Goal: Information Seeking & Learning: Check status

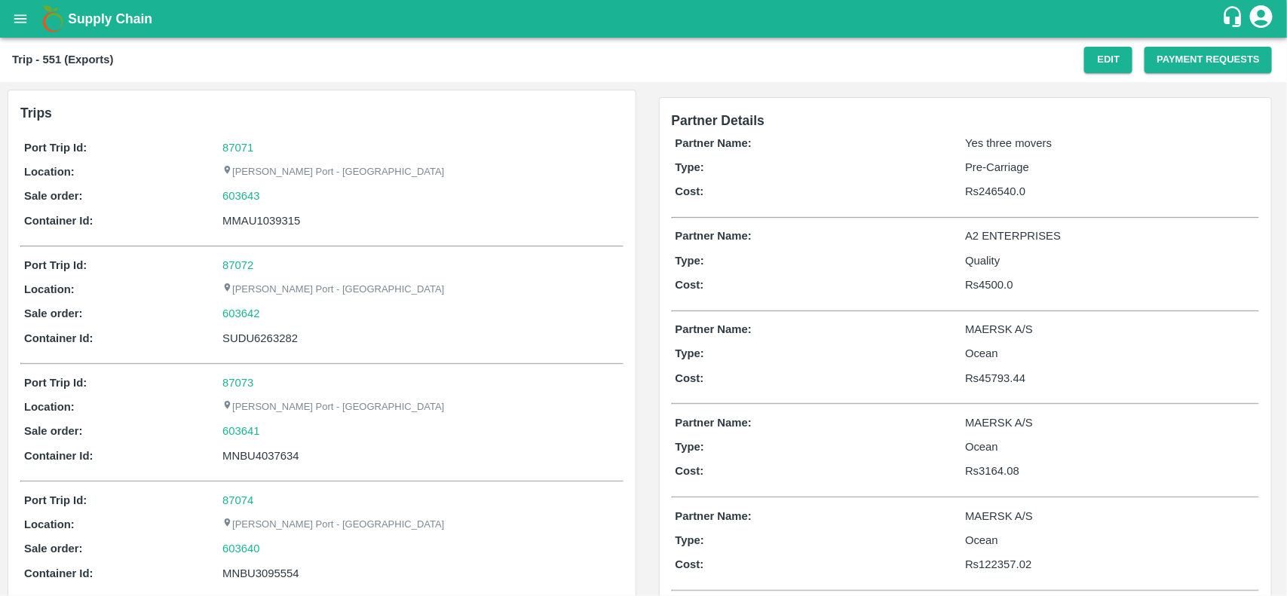
click at [243, 139] on div "87071" at bounding box center [420, 147] width 396 height 17
click at [245, 149] on link "87071" at bounding box center [237, 148] width 31 height 12
click at [264, 190] on div "603643" at bounding box center [420, 196] width 396 height 17
copy link
click at [264, 190] on div "603643" at bounding box center [420, 196] width 396 height 17
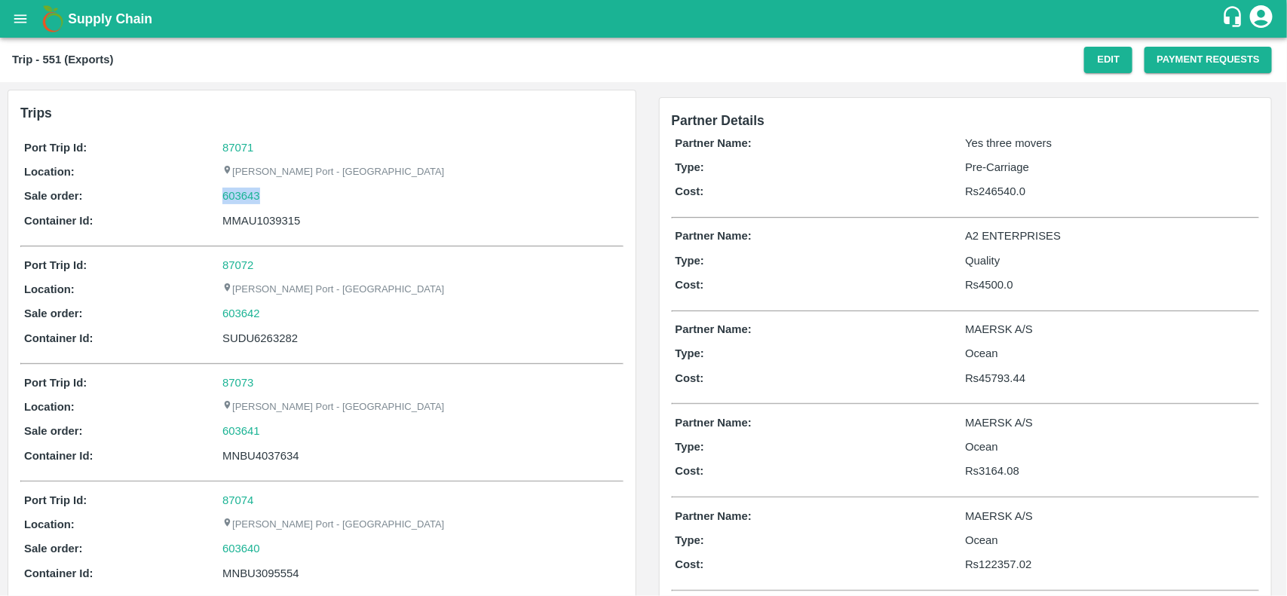
copy link "603643"
click at [264, 190] on div "603643" at bounding box center [420, 196] width 396 height 17
drag, startPoint x: 264, startPoint y: 190, endPoint x: 231, endPoint y: 193, distance: 33.3
click at [231, 193] on div "603643" at bounding box center [420, 196] width 396 height 17
click at [231, 193] on link "603643" at bounding box center [241, 196] width 38 height 17
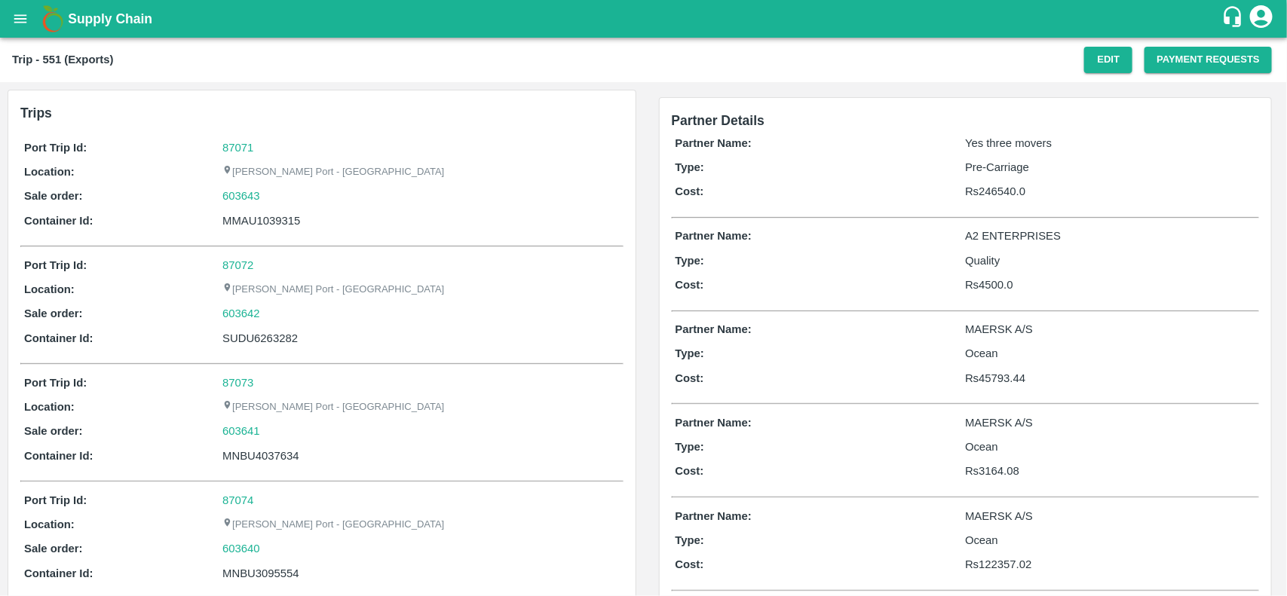
scroll to position [353, 0]
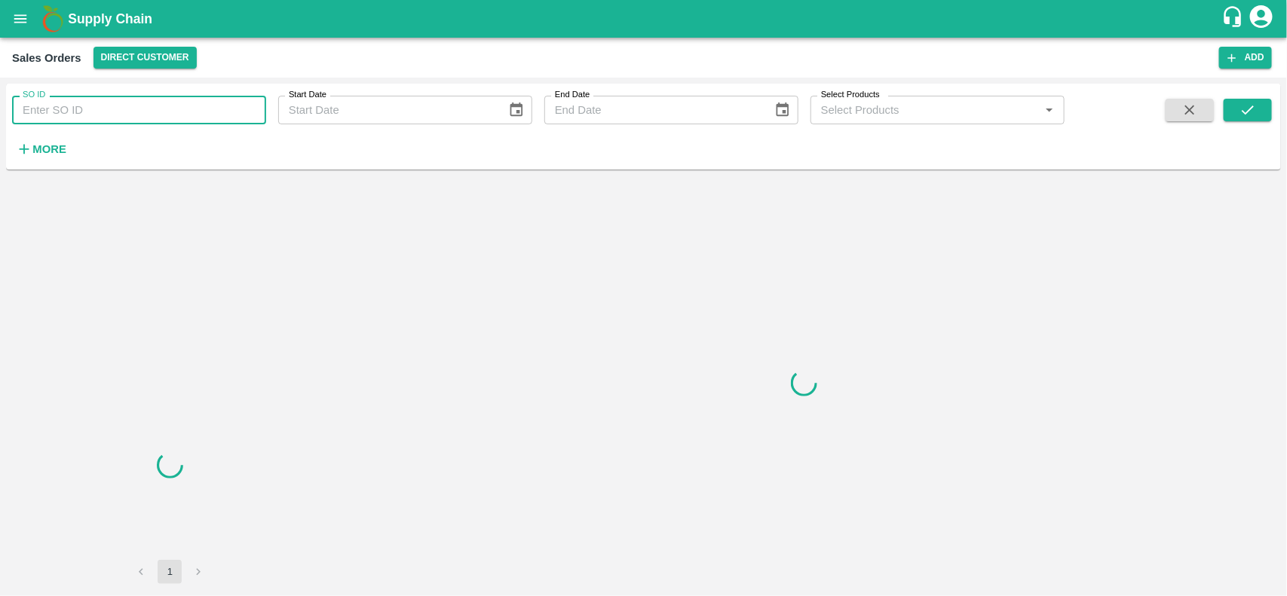
click at [163, 115] on input "SO ID" at bounding box center [139, 110] width 254 height 29
paste input "603643"
click at [163, 115] on input "603643" at bounding box center [139, 110] width 254 height 29
type input "603643"
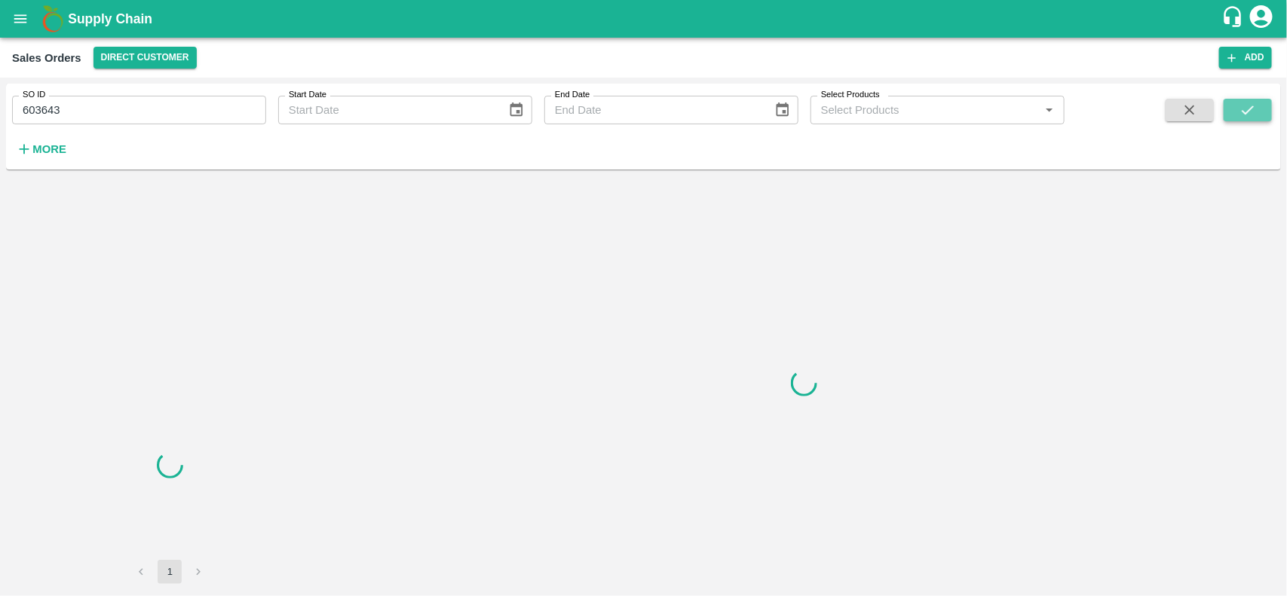
click at [1259, 106] on button "submit" at bounding box center [1247, 110] width 48 height 23
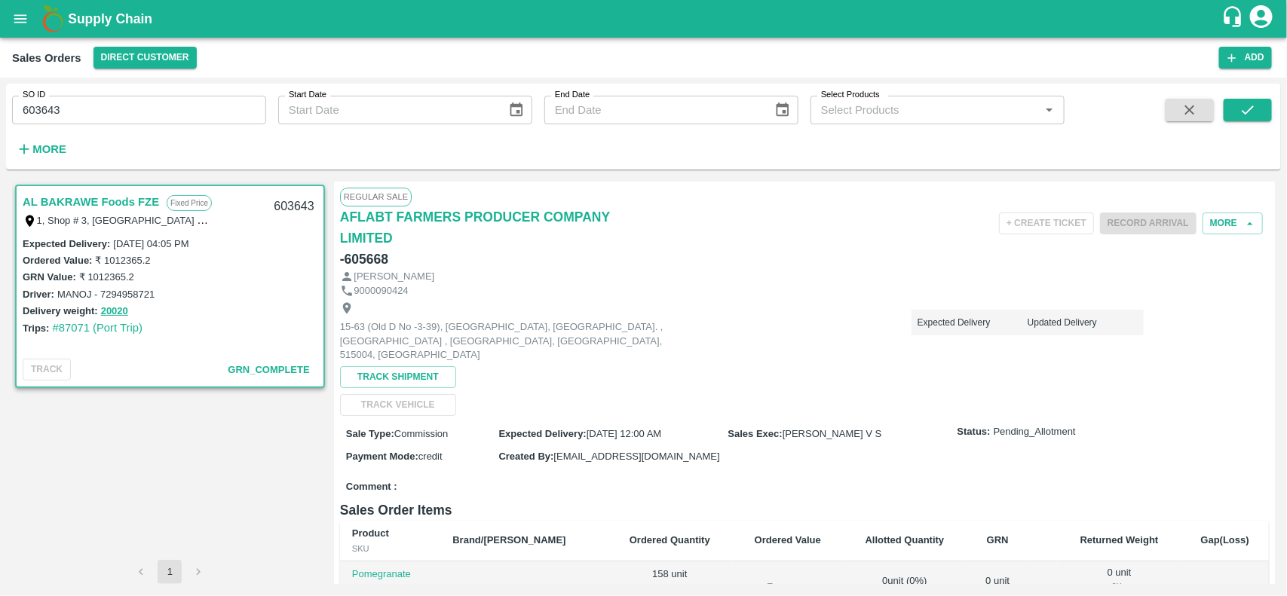
click at [149, 160] on div "SO ID 603643 SO ID Start Date Start Date End Date End Date Select Products Sele…" at bounding box center [532, 123] width 1064 height 78
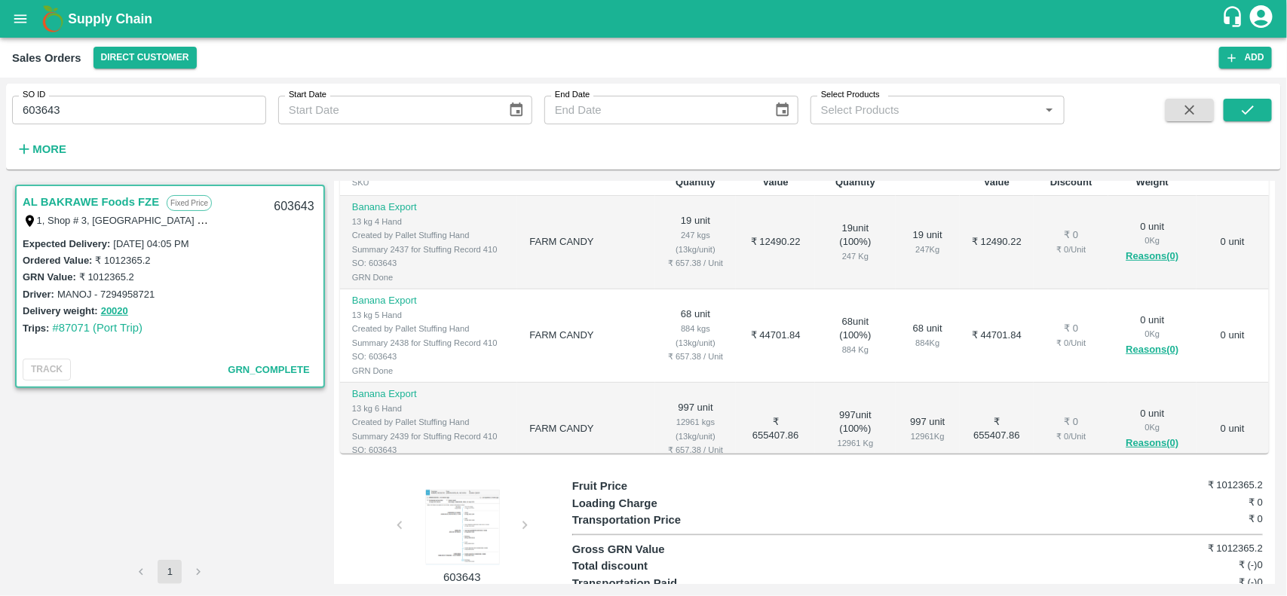
scroll to position [344, 0]
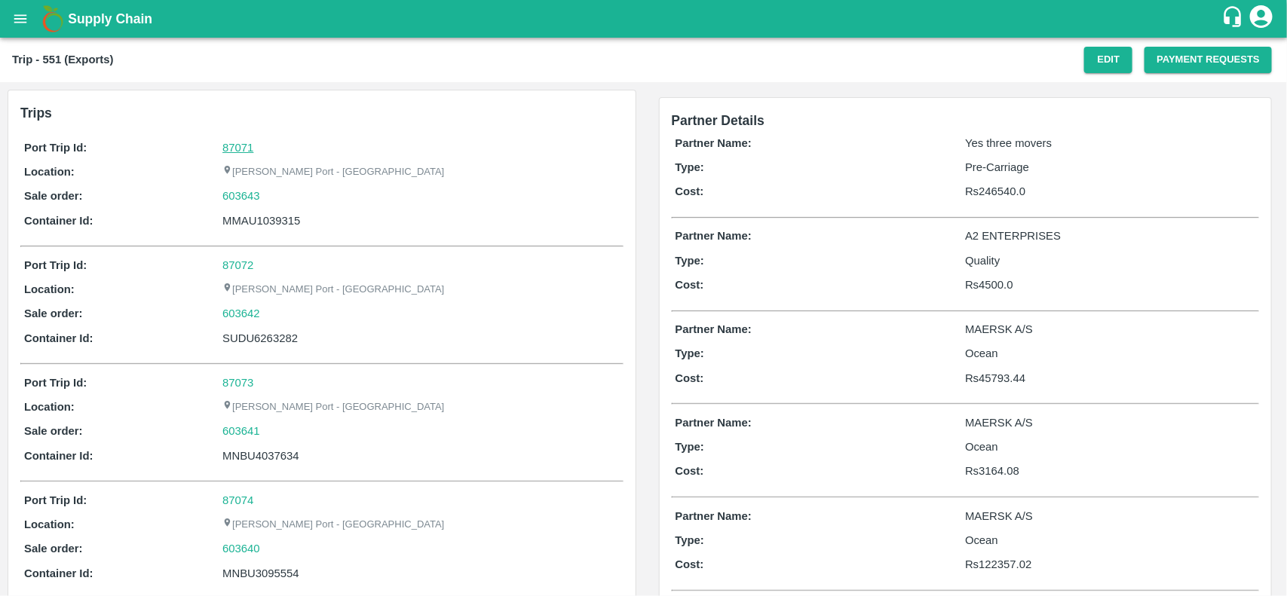
click at [240, 148] on link "87071" at bounding box center [237, 148] width 31 height 12
click at [271, 196] on div "603643" at bounding box center [420, 196] width 396 height 17
copy link "603643"
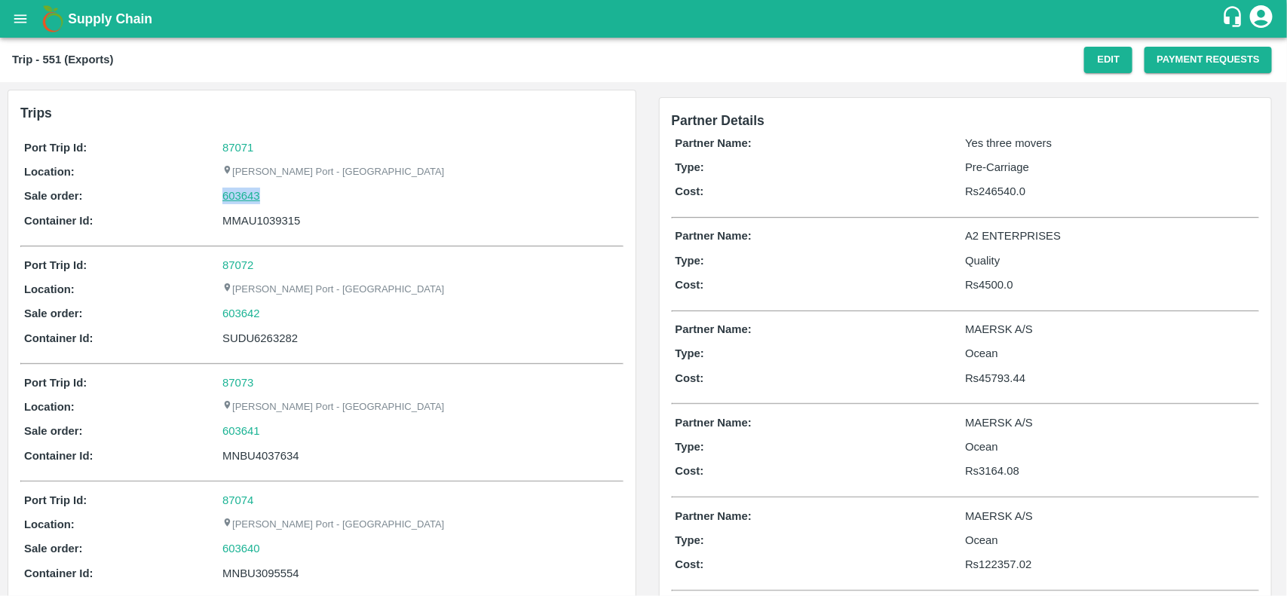
click at [246, 197] on link "603643" at bounding box center [241, 196] width 38 height 17
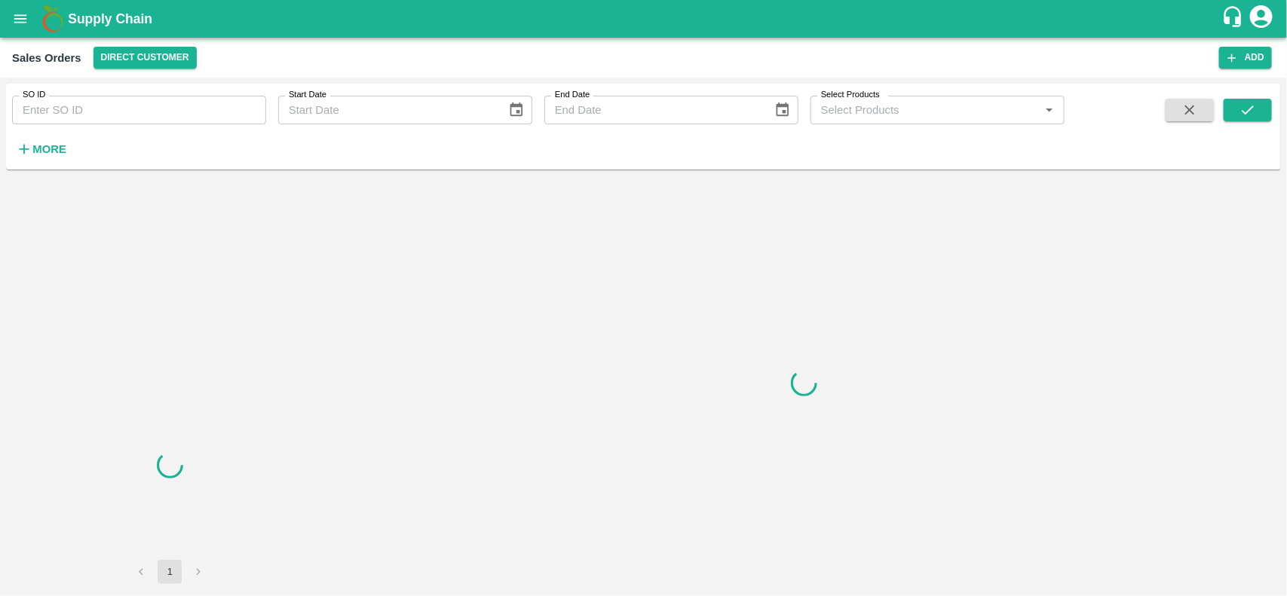
click at [143, 106] on input "SO ID" at bounding box center [139, 110] width 254 height 29
drag, startPoint x: 143, startPoint y: 106, endPoint x: 669, endPoint y: 87, distance: 525.7
click at [143, 106] on input "603643" at bounding box center [139, 110] width 254 height 29
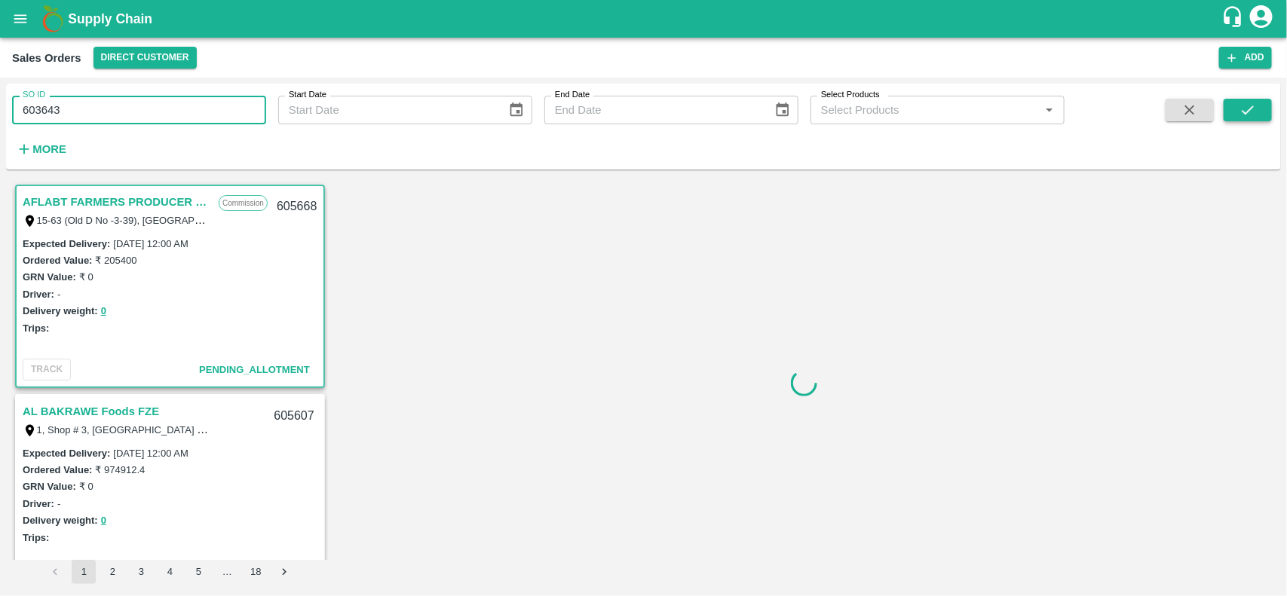
type input "603643"
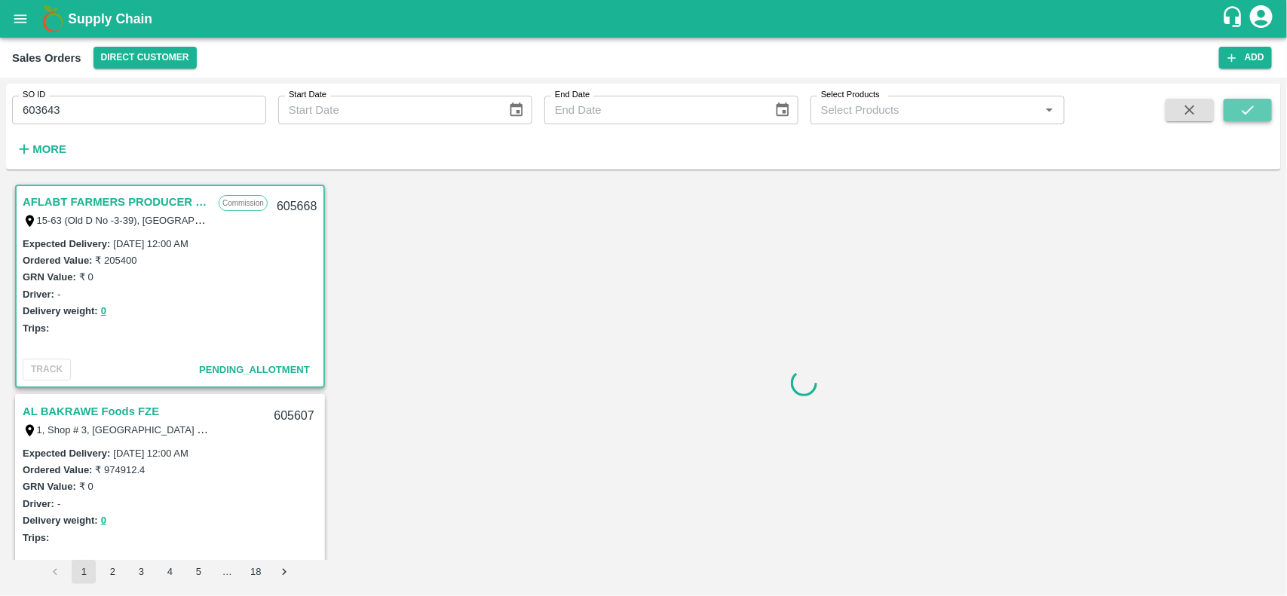
click at [1244, 112] on icon "submit" at bounding box center [1247, 110] width 12 height 9
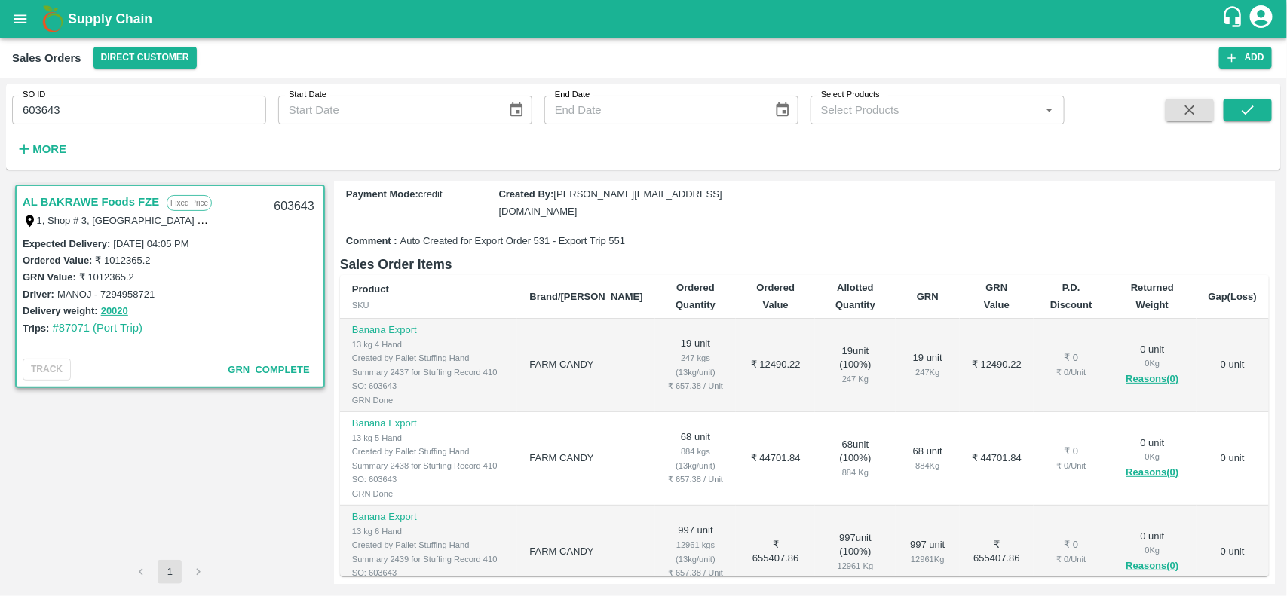
scroll to position [224, 0]
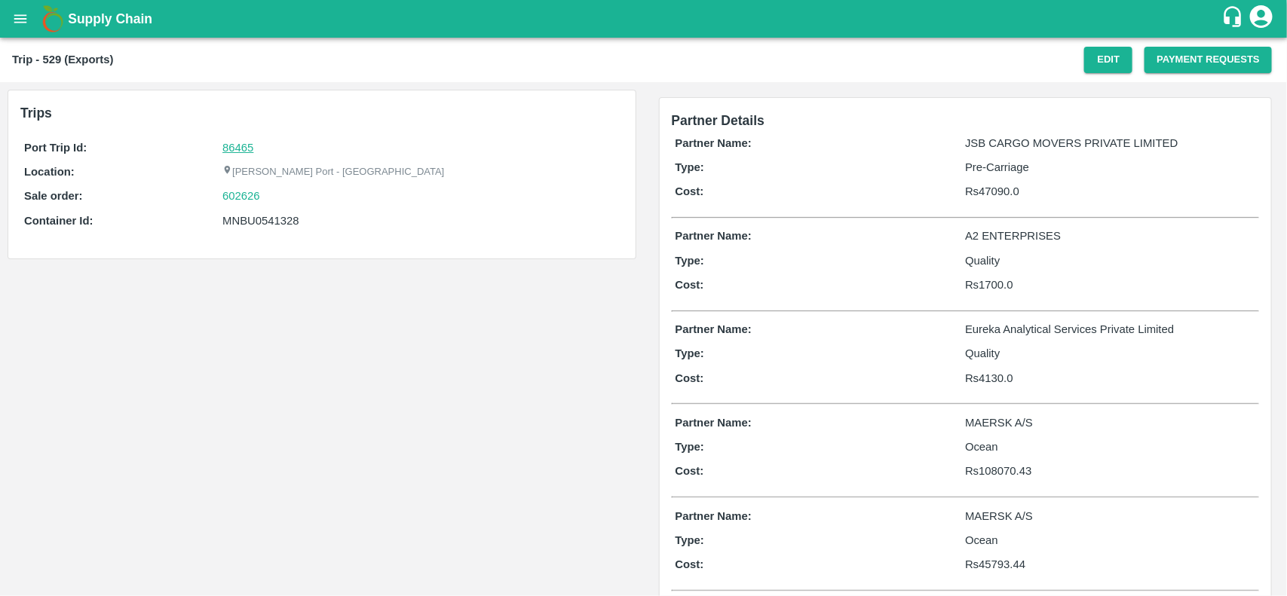
click at [232, 148] on link "86465" at bounding box center [237, 148] width 31 height 12
click at [271, 200] on div "602626" at bounding box center [420, 196] width 396 height 17
click at [270, 200] on div "602626" at bounding box center [420, 196] width 396 height 17
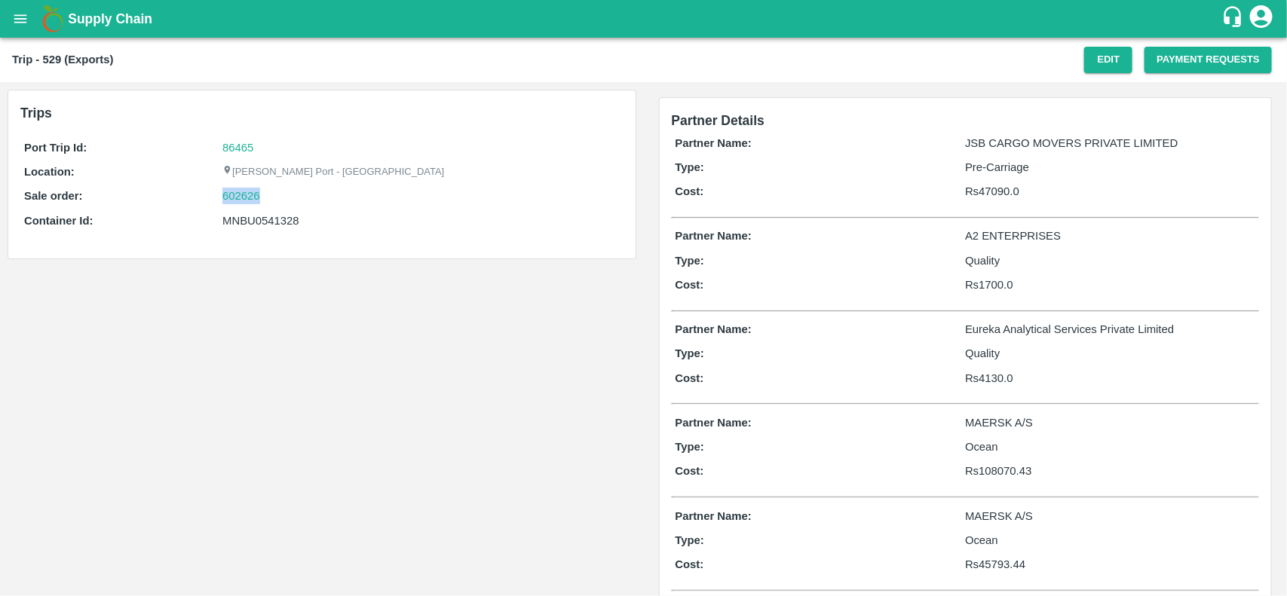
click at [270, 200] on div "602626" at bounding box center [420, 196] width 396 height 17
click at [227, 192] on link "602626" at bounding box center [241, 196] width 38 height 17
click at [262, 219] on div "MNBU0541328" at bounding box center [420, 221] width 396 height 17
copy div "MNBU0541328"
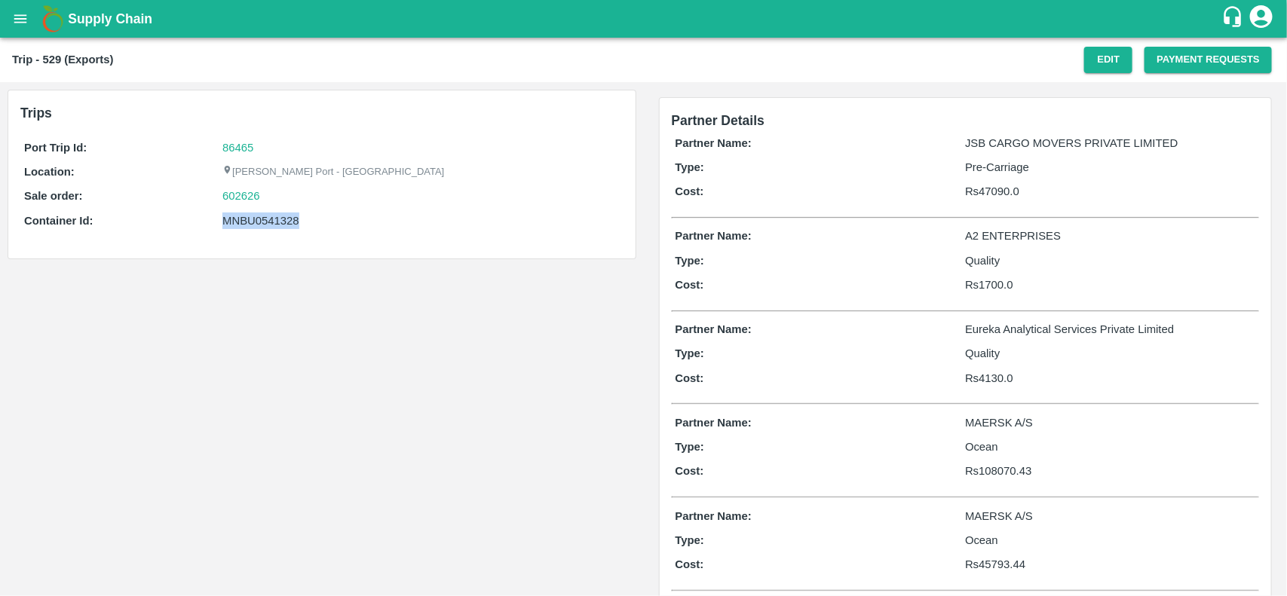
click at [262, 219] on div "MNBU0541328" at bounding box center [420, 221] width 396 height 17
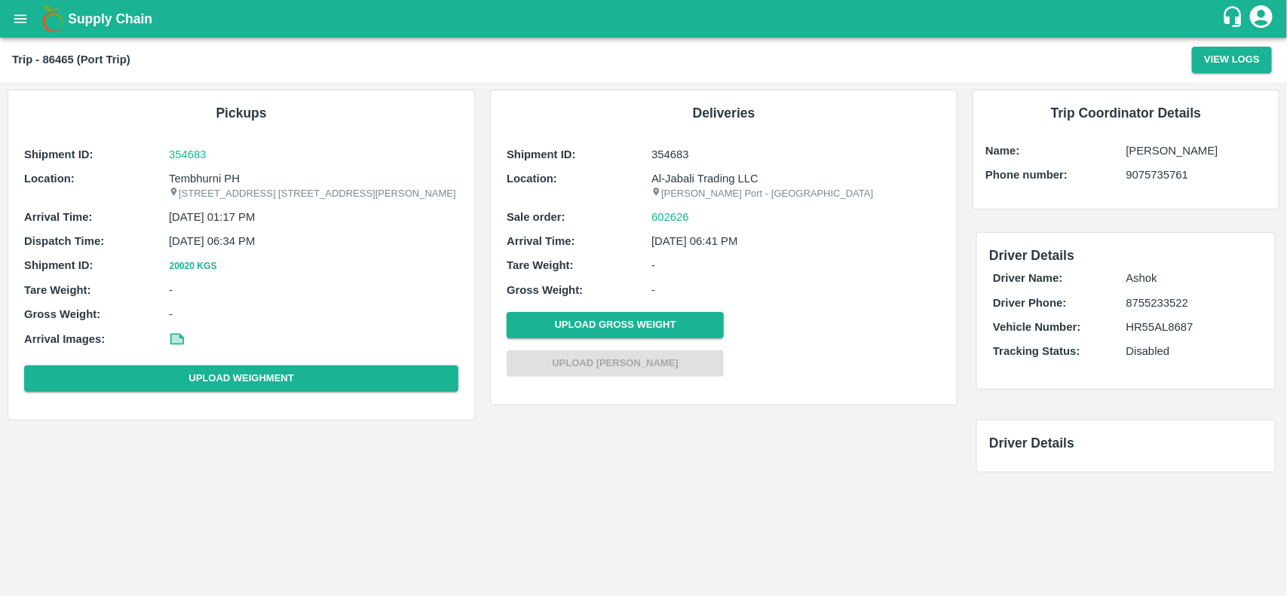
click at [204, 174] on p "Tembhurni PH" at bounding box center [313, 178] width 289 height 17
copy p "Tembhurni"
click at [204, 174] on p "Tembhurni PH" at bounding box center [313, 178] width 289 height 17
copy p "Tembhurni PH"
click at [204, 174] on p "Tembhurni PH" at bounding box center [313, 178] width 289 height 17
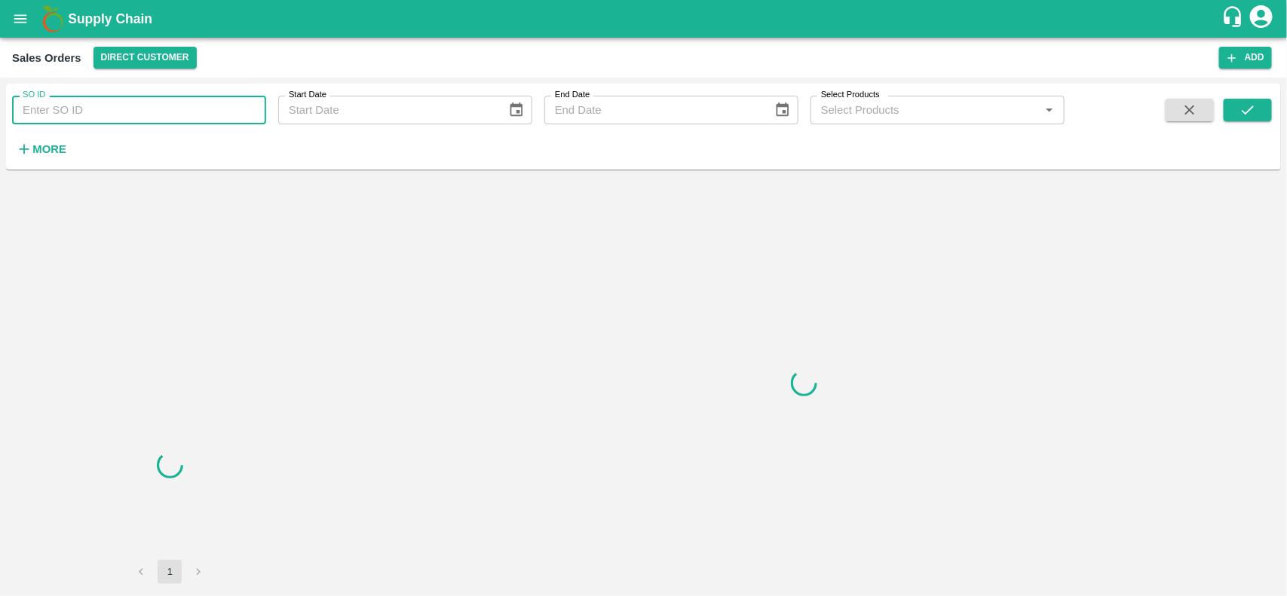
click at [130, 111] on input "SO ID" at bounding box center [139, 110] width 254 height 29
paste input "602626"
click at [130, 111] on input "SO ID" at bounding box center [139, 110] width 254 height 29
type input "602626"
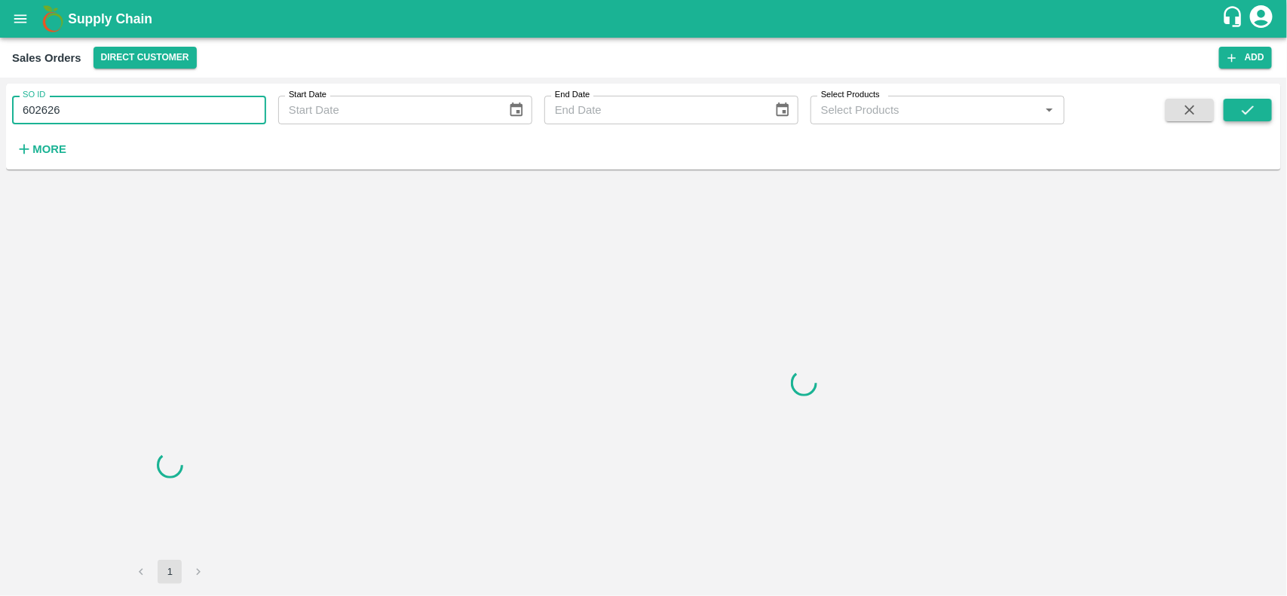
click at [1255, 103] on icon "submit" at bounding box center [1247, 110] width 17 height 17
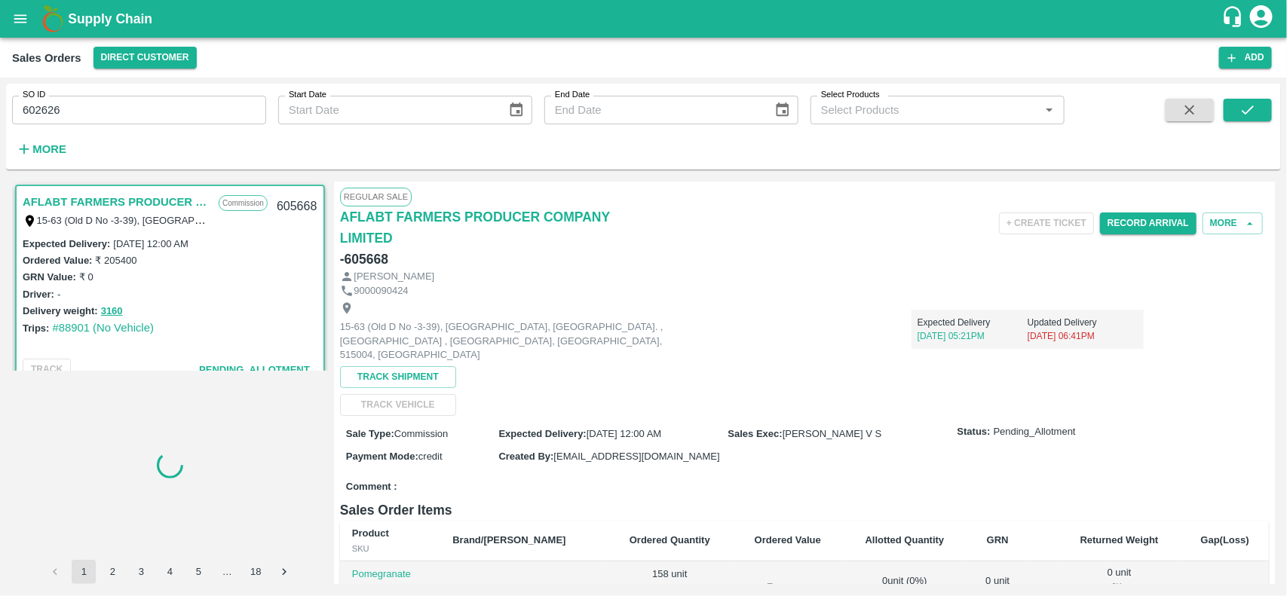
click at [178, 108] on input "602626" at bounding box center [139, 110] width 254 height 29
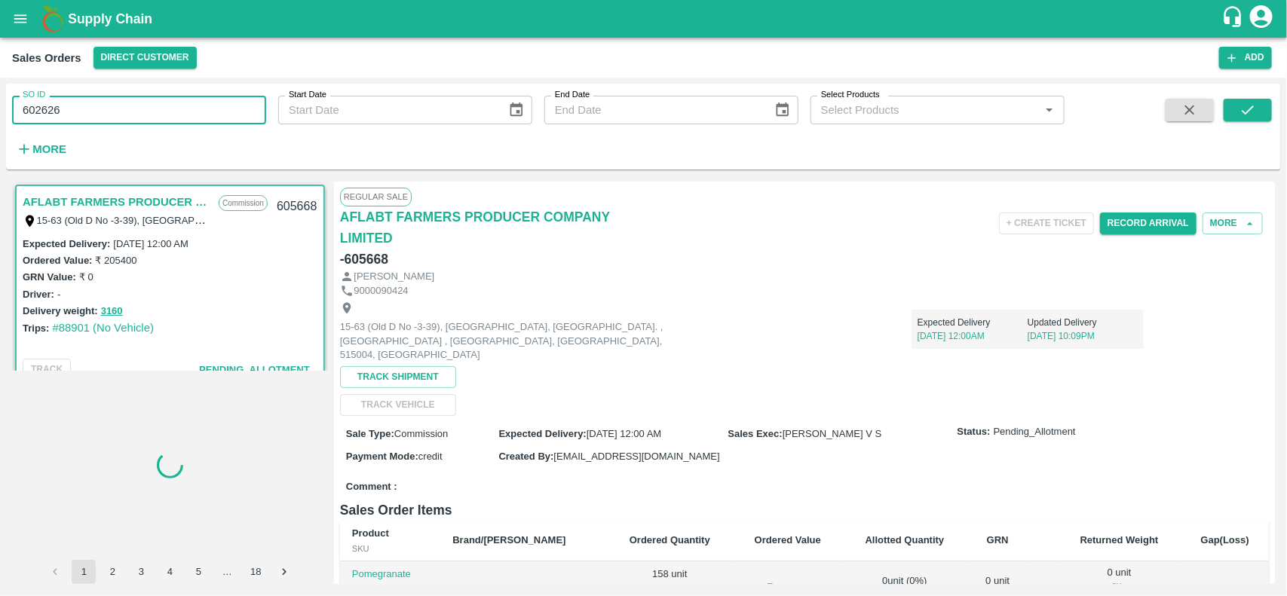
click at [178, 108] on input "602626" at bounding box center [139, 110] width 254 height 29
paste input "text"
type input "602626"
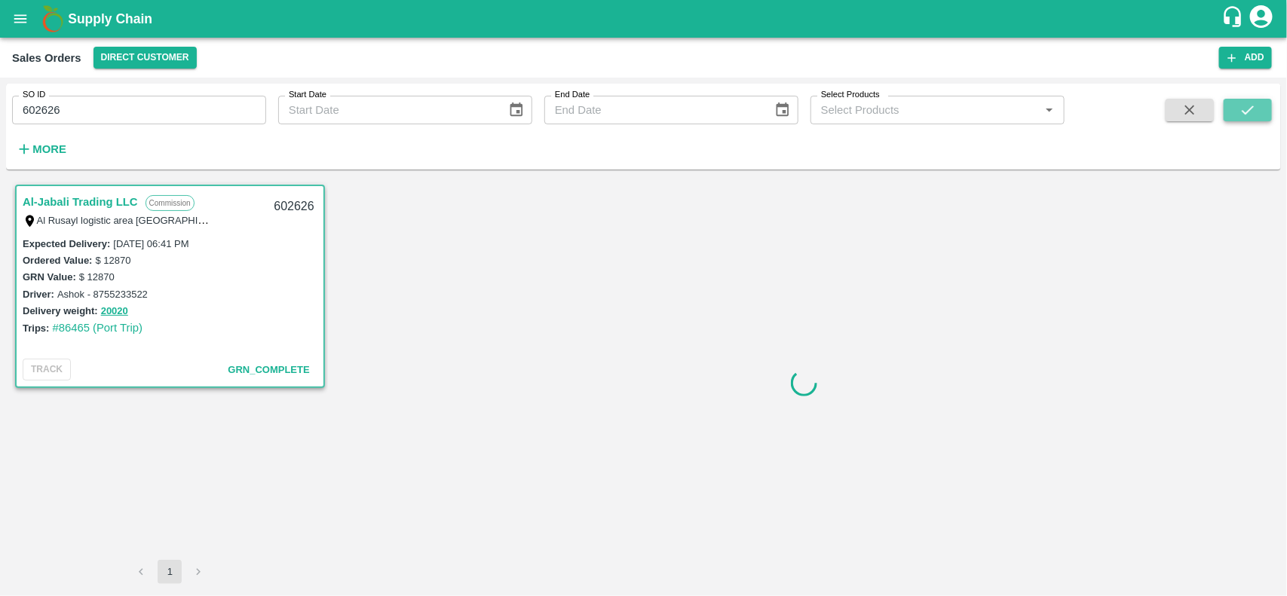
click at [1265, 111] on button "submit" at bounding box center [1247, 110] width 48 height 23
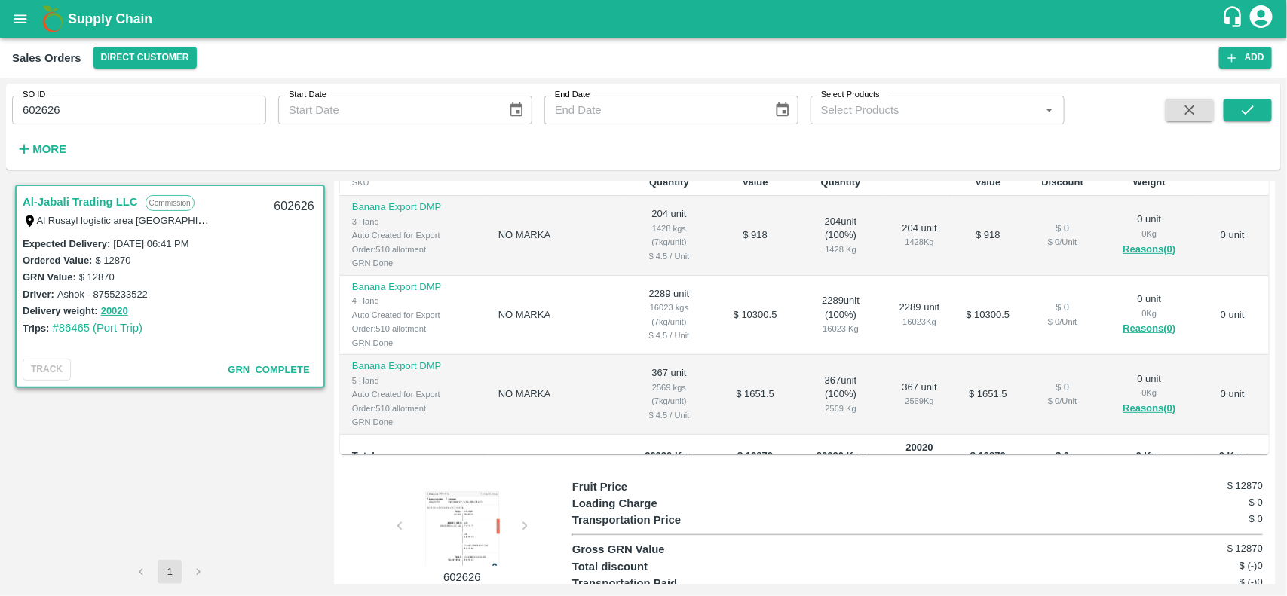
scroll to position [370, 0]
